Goal: Find specific page/section: Find specific page/section

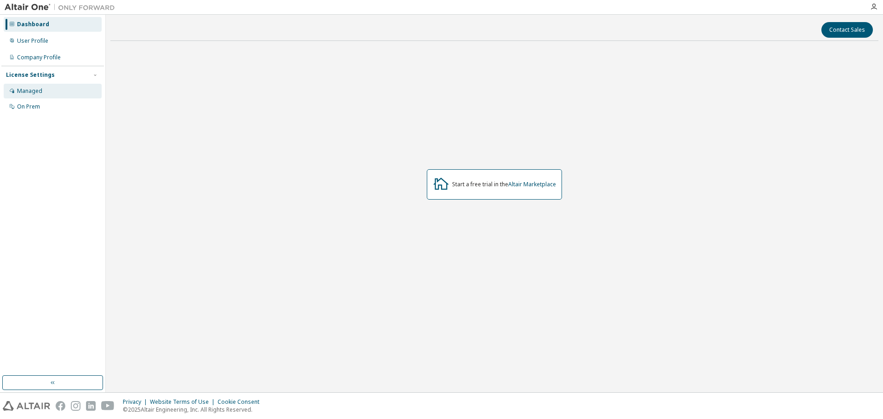
click at [43, 87] on div "Managed" at bounding box center [53, 91] width 98 height 15
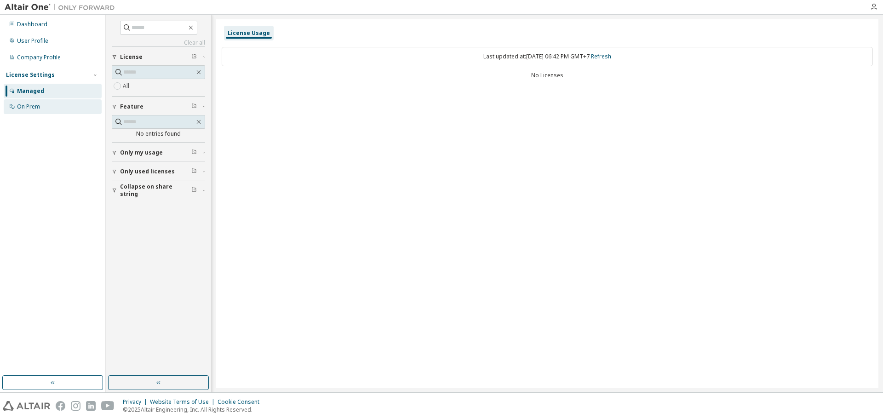
click at [46, 105] on div "On Prem" at bounding box center [53, 106] width 98 height 15
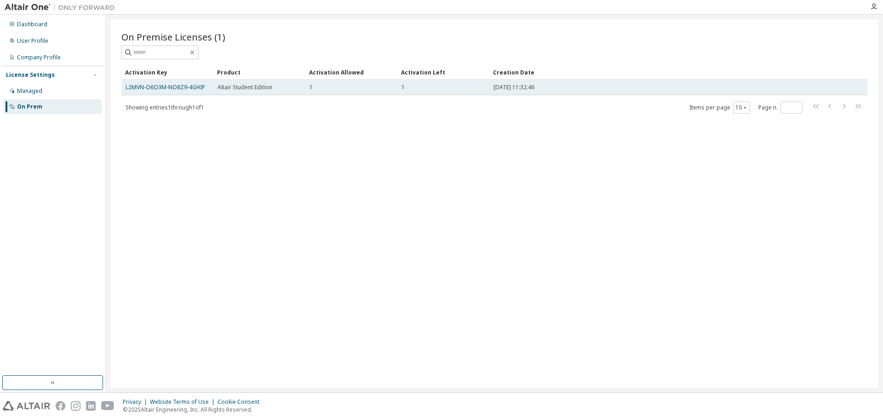
click at [307, 89] on td "1" at bounding box center [351, 88] width 92 height 16
